Goal: Information Seeking & Learning: Check status

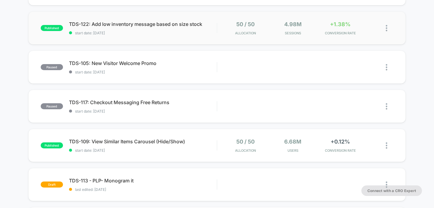
scroll to position [120, 0]
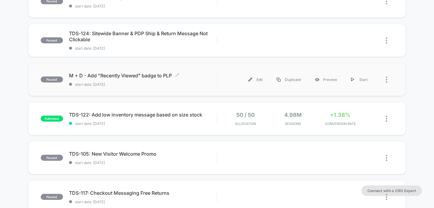
click at [123, 74] on span "M + D - Add "Recently Viewed" badge to PLP Click to edit experience details" at bounding box center [143, 76] width 148 height 6
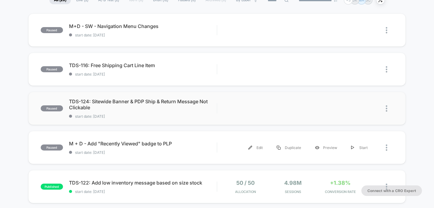
scroll to position [99, 0]
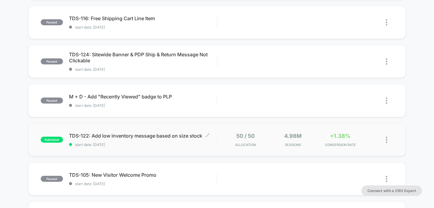
click at [144, 136] on span "TDS-122: Add low inventory message based on size stock Click to edit experience…" at bounding box center [143, 136] width 148 height 6
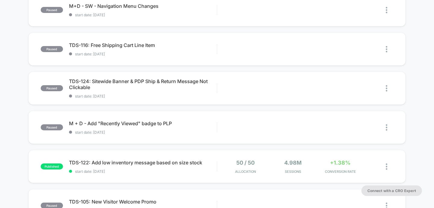
scroll to position [73, 0]
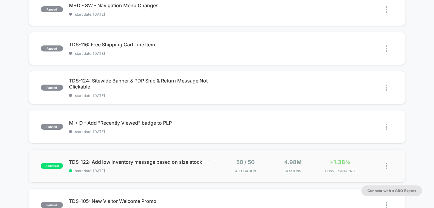
click at [124, 160] on span "TDS-122: Add low inventory message based on size stock Click to edit experience…" at bounding box center [143, 162] width 148 height 6
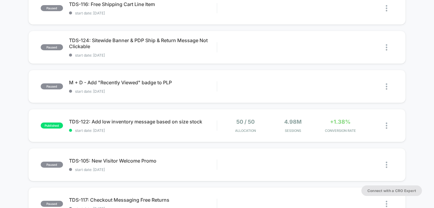
scroll to position [117, 0]
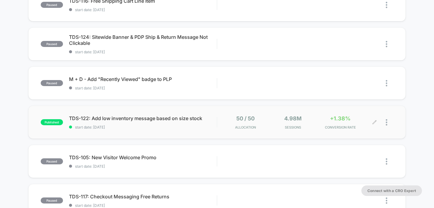
click at [373, 120] on icon at bounding box center [374, 122] width 5 height 5
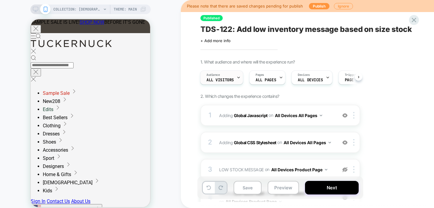
click at [235, 77] on div "Audience All Visitors" at bounding box center [219, 78] width 39 height 14
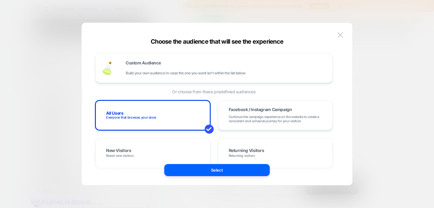
click at [340, 38] on button at bounding box center [339, 34] width 9 height 9
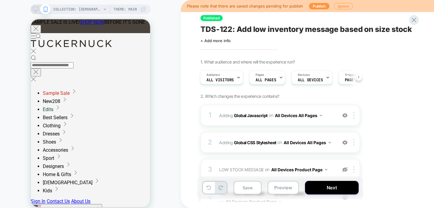
click at [359, 77] on icon at bounding box center [358, 77] width 2 height 2
click at [225, 79] on span "All Visitors" at bounding box center [212, 80] width 27 height 4
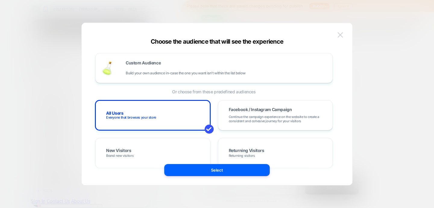
click at [338, 34] on img at bounding box center [339, 34] width 5 height 5
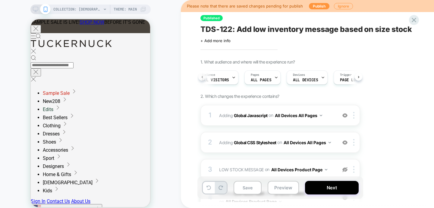
click at [201, 76] on icon at bounding box center [202, 77] width 2 height 2
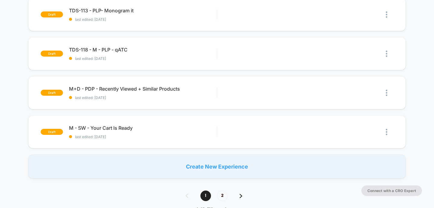
scroll to position [380, 0]
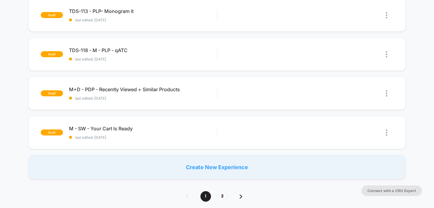
click at [239, 197] on img at bounding box center [240, 197] width 3 height 4
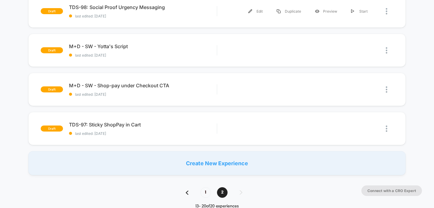
scroll to position [316, 0]
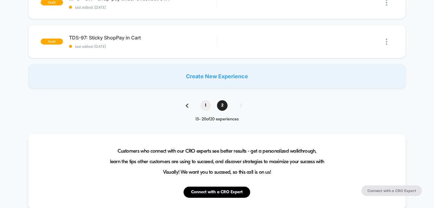
click at [206, 104] on span "1" at bounding box center [205, 105] width 11 height 11
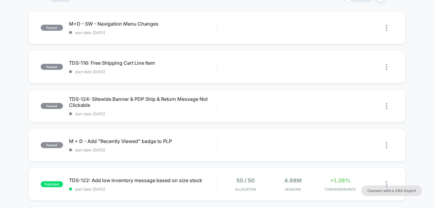
scroll to position [53, 0]
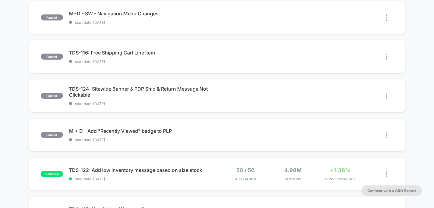
scroll to position [67, 0]
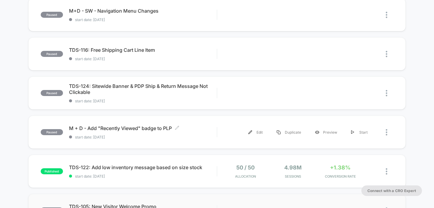
drag, startPoint x: 211, startPoint y: 187, endPoint x: 213, endPoint y: 203, distance: 16.0
click at [239, 166] on span "50 / 50" at bounding box center [245, 167] width 18 height 6
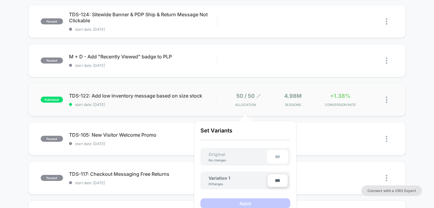
scroll to position [142, 0]
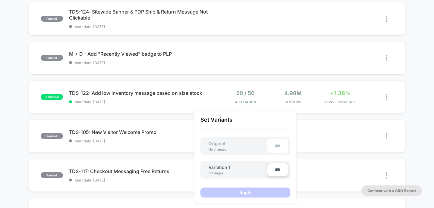
click at [279, 172] on input "***" at bounding box center [277, 170] width 21 height 14
drag, startPoint x: 286, startPoint y: 170, endPoint x: 269, endPoint y: 170, distance: 16.6
click at [269, 170] on input "***" at bounding box center [277, 170] width 21 height 14
type input "***"
type input "**"
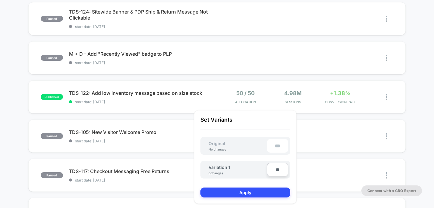
type input "***"
type input "**"
type input "****"
click at [266, 192] on button "Apply" at bounding box center [245, 193] width 90 height 10
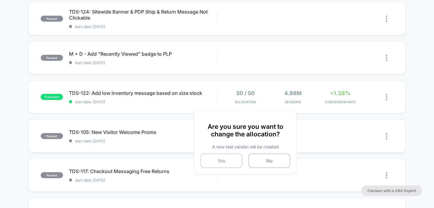
click at [226, 163] on button "Yes" at bounding box center [221, 161] width 42 height 14
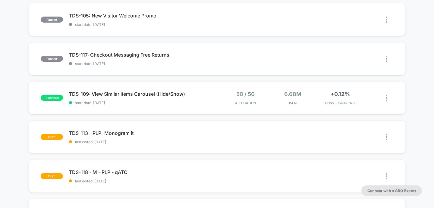
scroll to position [333, 0]
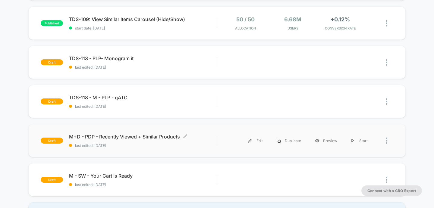
click at [107, 136] on span "M+D - PDP - Recently Viewed + Similar Products Click to edit experience details" at bounding box center [143, 137] width 148 height 6
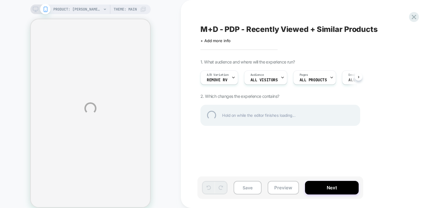
click at [232, 76] on div "PRODUCT: [PERSON_NAME] Eyelet [PERSON_NAME] Maxi Dress PRODUCT: [PERSON_NAME] E…" at bounding box center [217, 108] width 434 height 217
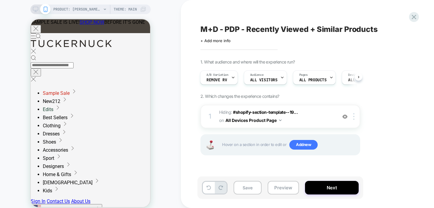
click at [226, 86] on div "A/B Variation Remove RV Audience All Visitors Pages ALL PRODUCTS Devices ALL DE…" at bounding box center [277, 77] width 160 height 20
click at [226, 79] on div "A/B Variation Remove RV" at bounding box center [217, 78] width 34 height 14
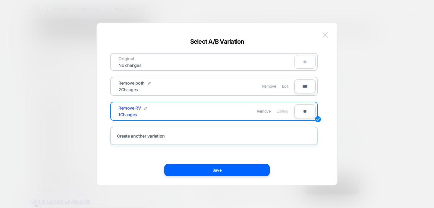
click at [327, 37] on img at bounding box center [324, 34] width 5 height 5
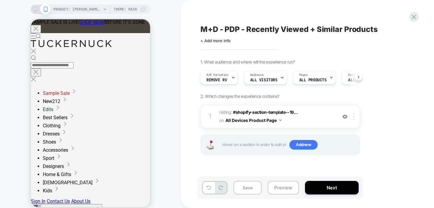
click at [189, 114] on div "M+D - PDP - Recently Viewed + Similar Products Click to edit experience details…" at bounding box center [313, 104] width 265 height 208
click at [213, 80] on span "Remove RV" at bounding box center [216, 80] width 20 height 4
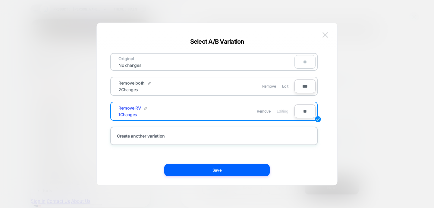
click at [326, 34] on img at bounding box center [324, 34] width 5 height 5
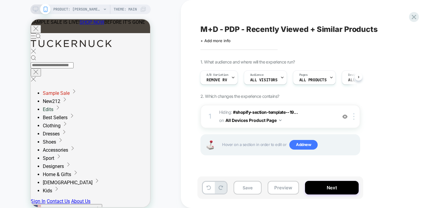
click at [184, 43] on div "M+D - PDP - Recently Viewed + Similar Products Click to edit experience details…" at bounding box center [313, 104] width 265 height 208
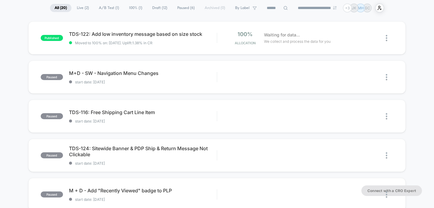
scroll to position [45, 0]
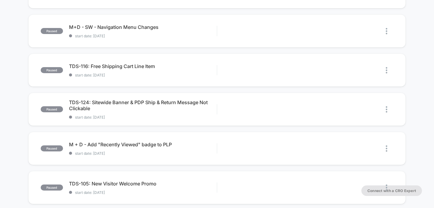
scroll to position [100, 0]
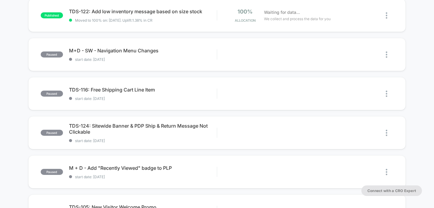
scroll to position [65, 0]
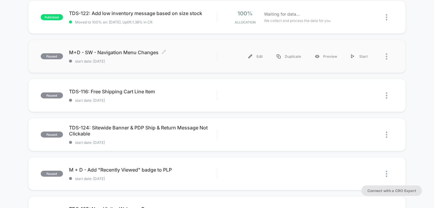
click at [122, 53] on span "M+D - SW - Navigation Menu Changes Click to edit experience details" at bounding box center [143, 52] width 148 height 6
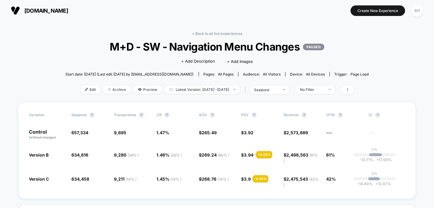
click at [337, 166] on div "Variation Sessions ? Transactions ? CR ? AOV ? PSV ? Revenue ? OTW ? CI ? Contr…" at bounding box center [217, 150] width 398 height 97
click at [334, 156] on span "61%" at bounding box center [330, 154] width 9 height 5
click at [267, 131] on span "$ 3.92" at bounding box center [259, 134] width 36 height 10
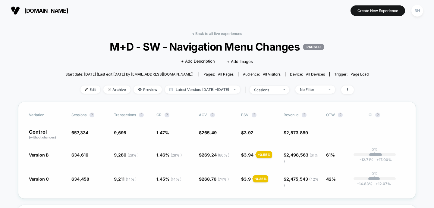
drag, startPoint x: 254, startPoint y: 156, endPoint x: 239, endPoint y: 155, distance: 15.1
click at [239, 155] on div "Version B 634,616 - 3.5 % 9,280 ( 28 % ) - 0.85 % 1.46 % ( 28 % ) - 0.85 % $ 26…" at bounding box center [217, 158] width 376 height 12
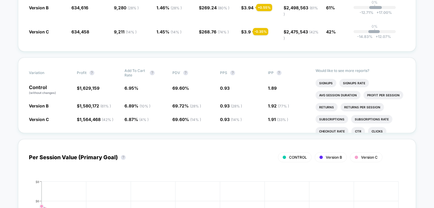
scroll to position [152, 0]
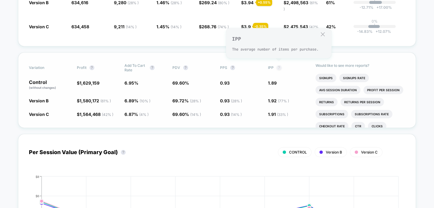
click at [278, 66] on button "?" at bounding box center [278, 67] width 5 height 5
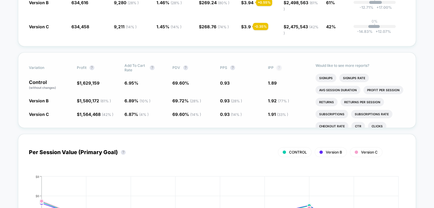
click at [278, 68] on button "?" at bounding box center [278, 67] width 5 height 5
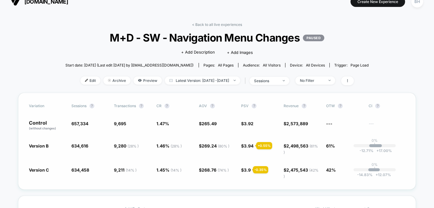
scroll to position [0, 0]
